Goal: Find specific page/section: Find specific page/section

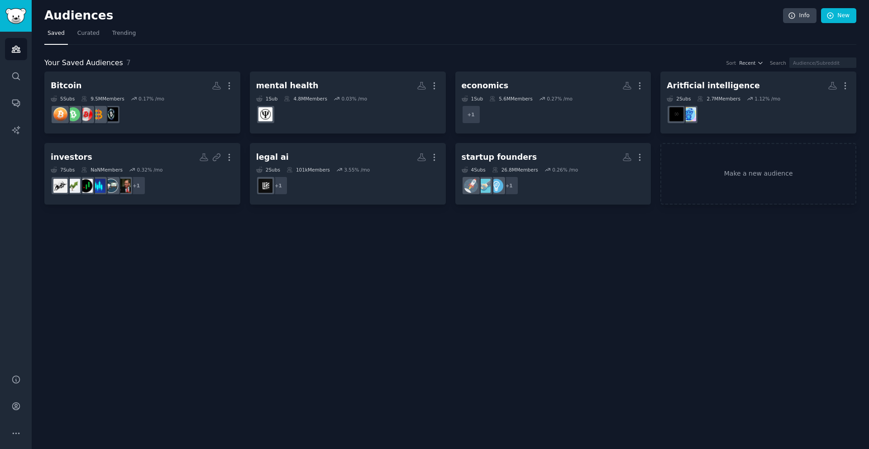
click at [356, 21] on h2 "Audiences" at bounding box center [413, 16] width 738 height 14
click at [199, 21] on h2 "Audiences" at bounding box center [413, 16] width 738 height 14
click at [18, 79] on icon "Sidebar" at bounding box center [15, 75] width 9 height 9
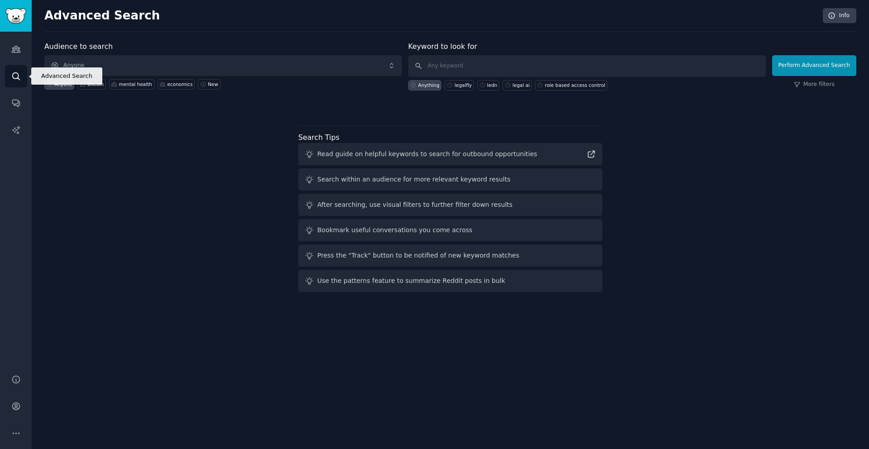
click at [18, 73] on icon "Sidebar" at bounding box center [15, 75] width 9 height 9
click at [9, 67] on link "Search" at bounding box center [16, 76] width 22 height 22
click at [11, 70] on link "Search" at bounding box center [16, 76] width 22 height 22
click at [14, 100] on icon "Sidebar" at bounding box center [15, 102] width 9 height 9
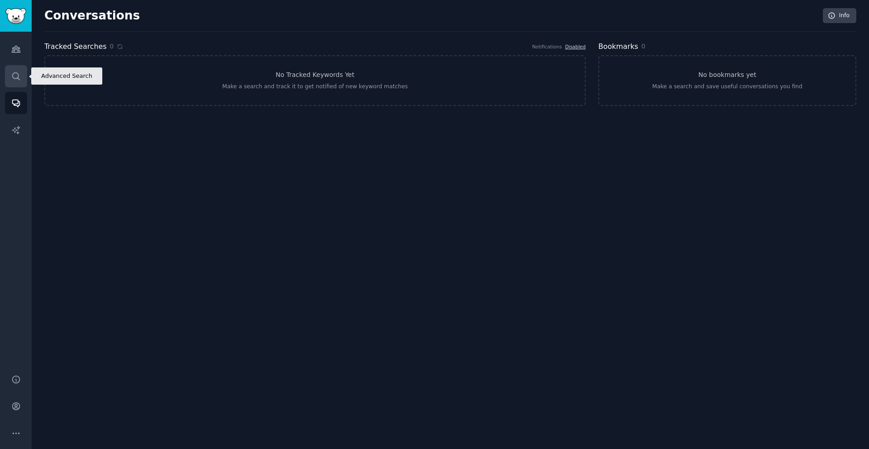
click at [23, 71] on link "Search" at bounding box center [16, 76] width 22 height 22
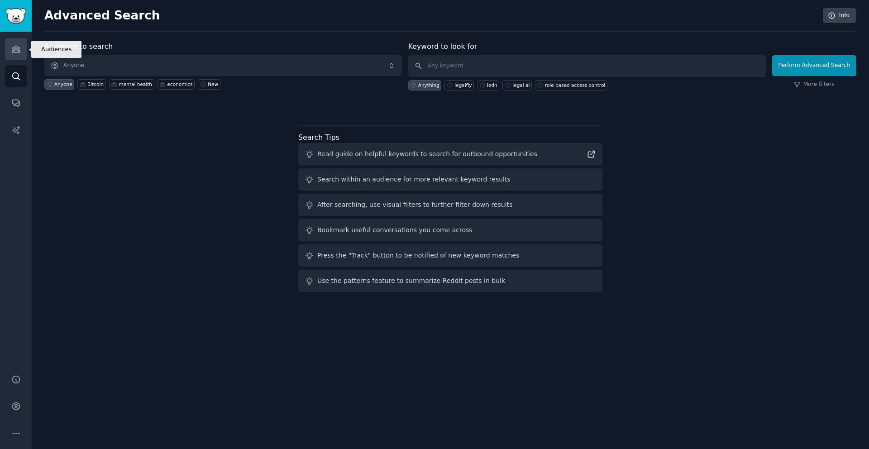
click at [18, 49] on icon "Sidebar" at bounding box center [15, 48] width 9 height 9
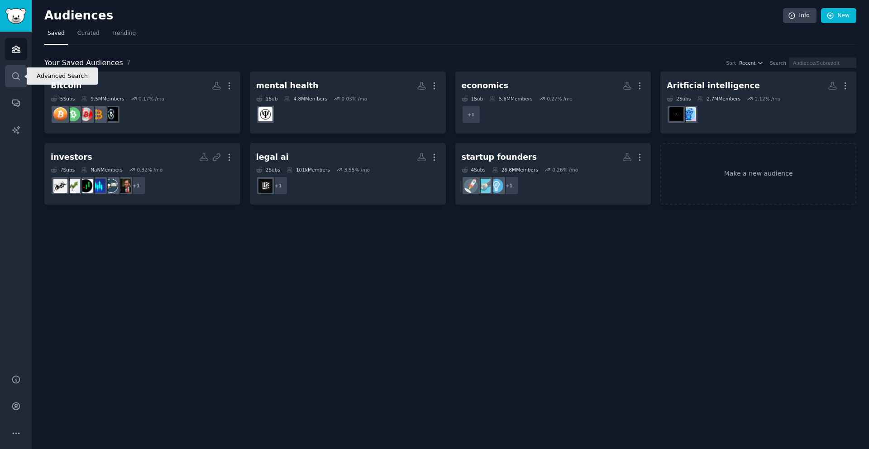
click at [18, 76] on icon "Sidebar" at bounding box center [15, 75] width 7 height 7
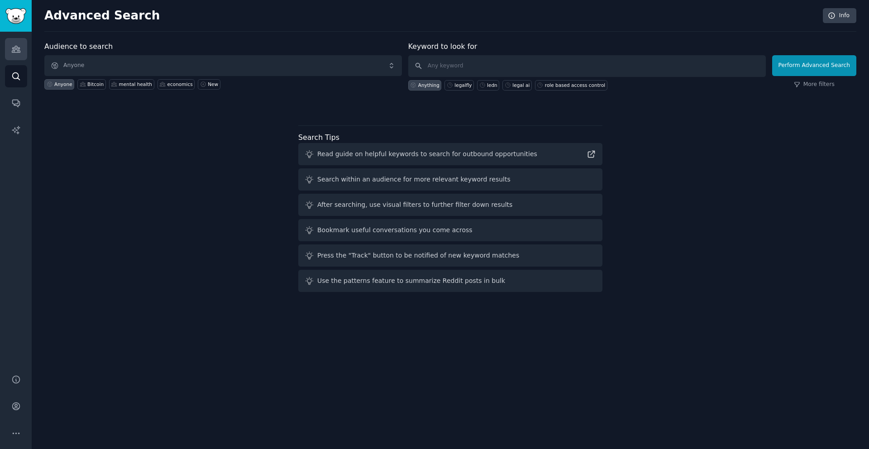
click at [20, 46] on icon "Sidebar" at bounding box center [15, 48] width 9 height 9
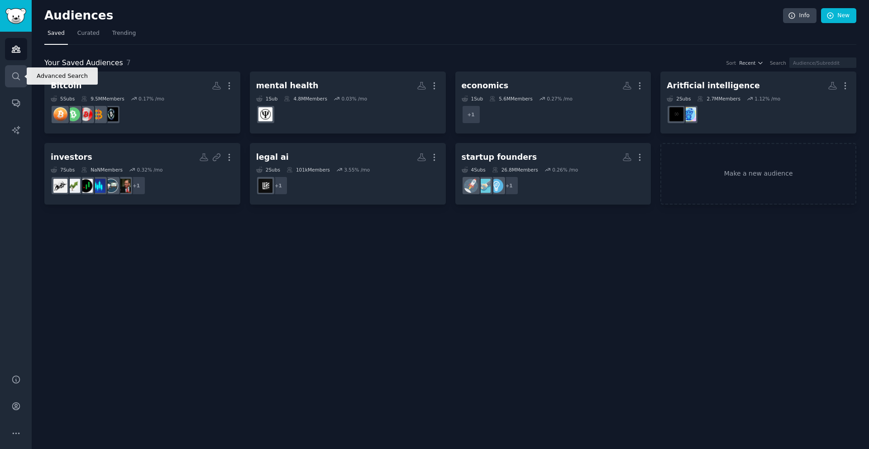
click at [17, 76] on icon "Sidebar" at bounding box center [15, 75] width 9 height 9
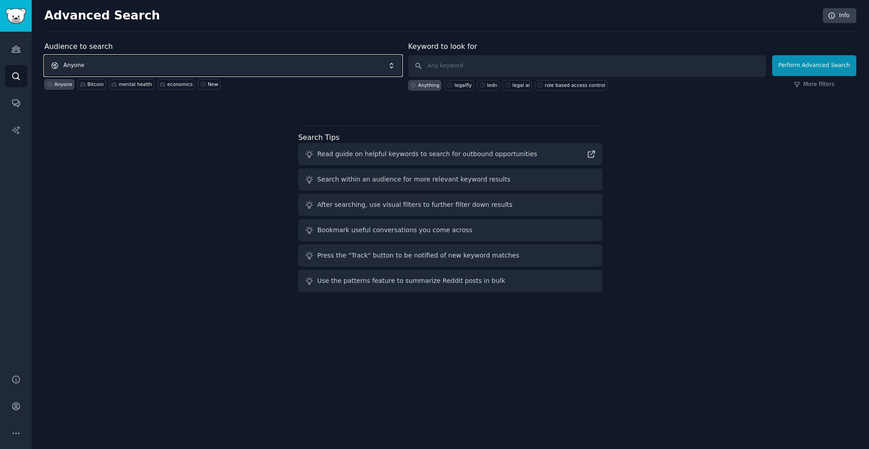
click at [138, 61] on span "Anyone" at bounding box center [222, 65] width 357 height 21
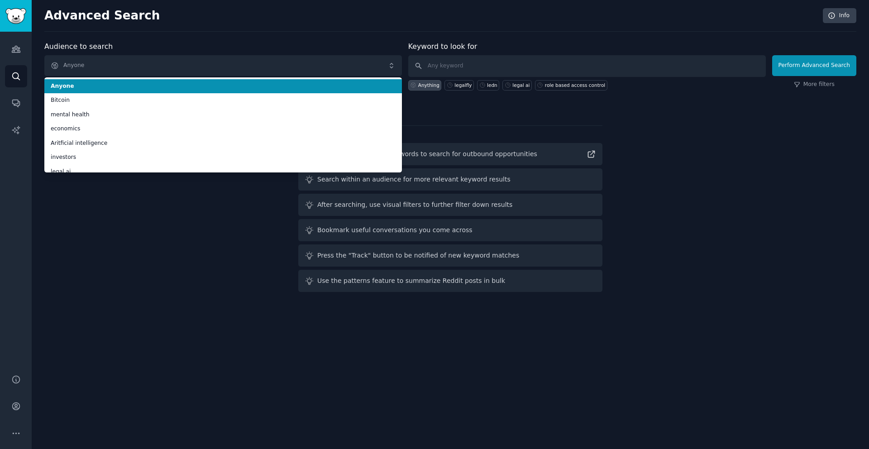
click at [176, 29] on div "Advanced Search Info" at bounding box center [450, 20] width 812 height 24
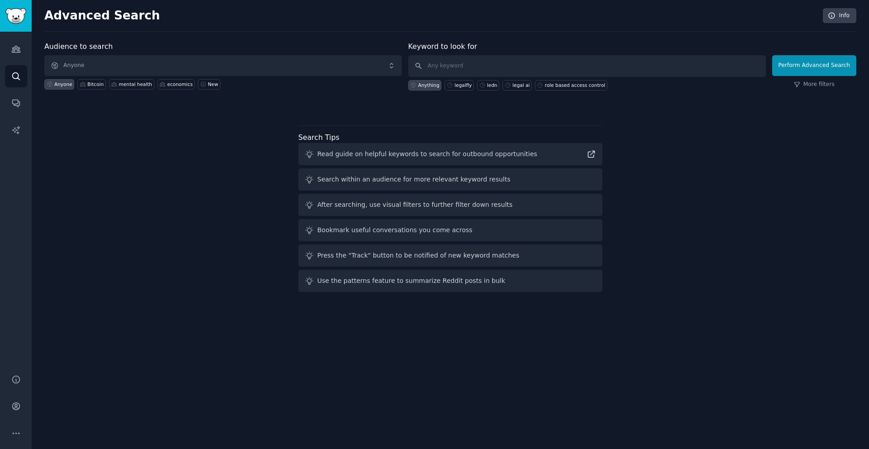
click at [252, 22] on h2 "Advanced Search" at bounding box center [430, 16] width 773 height 14
click at [153, 60] on span "Anyone" at bounding box center [222, 65] width 357 height 21
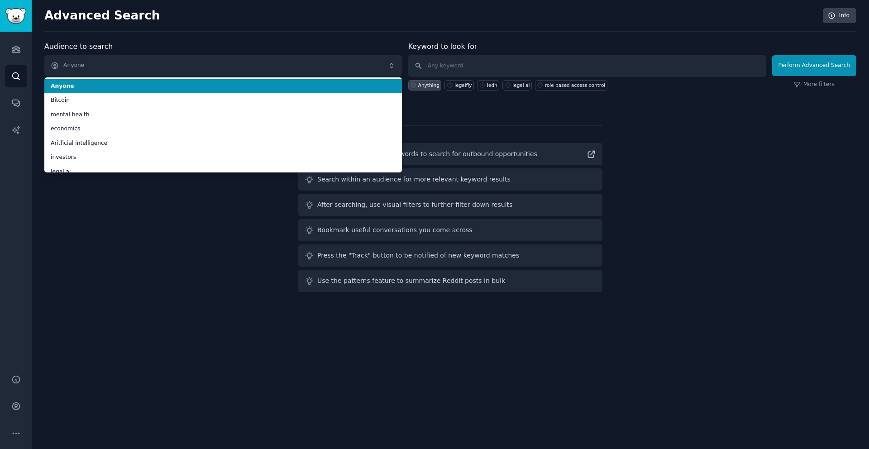
click at [223, 26] on div "Advanced Search Info" at bounding box center [450, 20] width 812 height 24
